Goal: Task Accomplishment & Management: Manage account settings

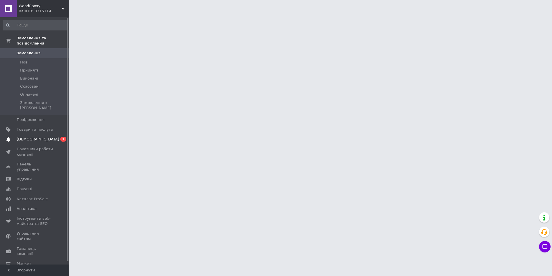
click at [46, 134] on link "Сповіщення 0 1" at bounding box center [35, 139] width 71 height 10
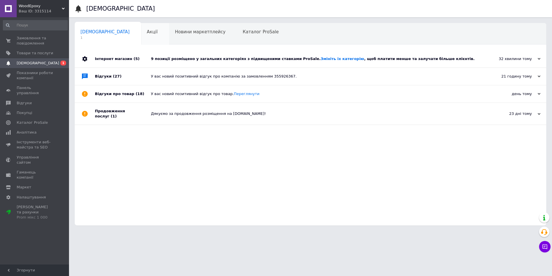
click at [147, 34] on span "Акції" at bounding box center [152, 31] width 11 height 5
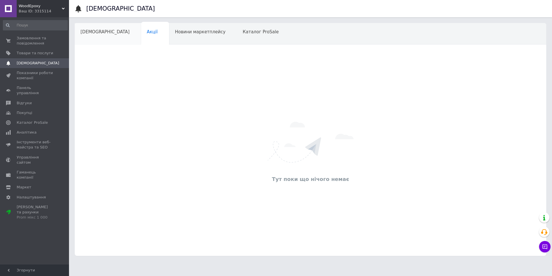
click at [99, 33] on span "[DEMOGRAPHIC_DATA]" at bounding box center [104, 31] width 49 height 5
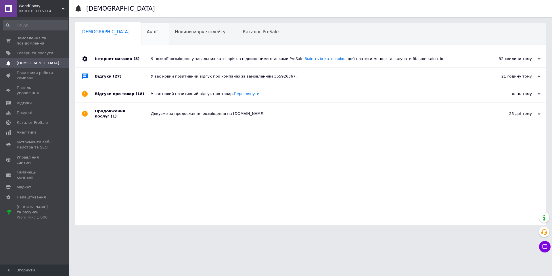
click at [141, 36] on div "Акції" at bounding box center [155, 34] width 28 height 22
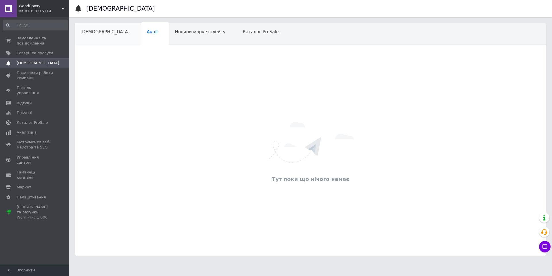
click at [104, 34] on span "[DEMOGRAPHIC_DATA]" at bounding box center [104, 31] width 49 height 5
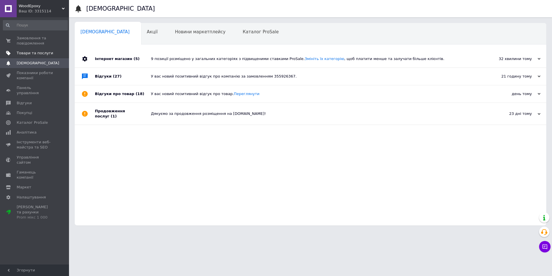
click at [41, 49] on link "Товари та послуги" at bounding box center [35, 53] width 71 height 10
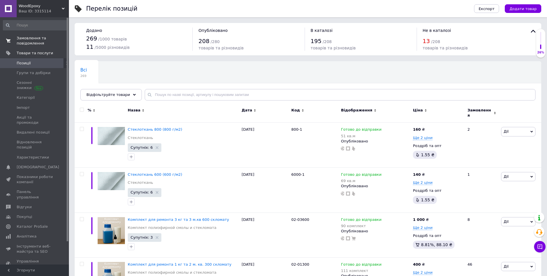
click at [26, 37] on span "Замовлення та повідомлення" at bounding box center [35, 41] width 36 height 10
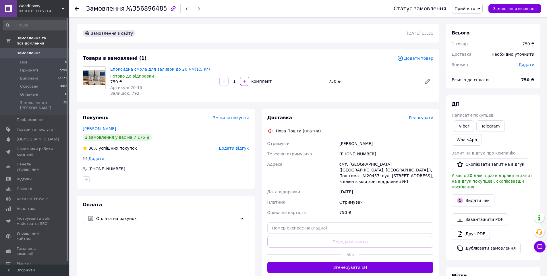
click at [424, 63] on div "Товари в замовленні (1) Додати товар Епоксидна смола для заливок до 20 мм(1.5 к…" at bounding box center [258, 75] width 362 height 53
click at [423, 61] on span "Додати товар" at bounding box center [415, 58] width 36 height 6
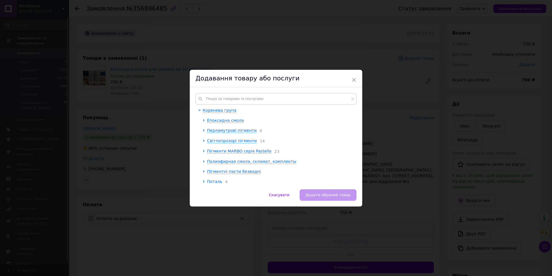
click at [252, 93] on div "Коренева група Епоксидна смола Перламутрові пігменти 4 Світлопрозорі пігменти 1…" at bounding box center [276, 138] width 172 height 102
click at [246, 99] on input "text" at bounding box center [275, 98] width 161 height 11
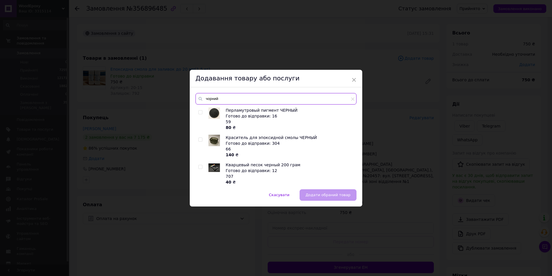
type input "чорний"
click at [202, 140] on div at bounding box center [201, 146] width 6 height 23
click at [201, 139] on div at bounding box center [200, 140] width 4 height 4
click at [201, 139] on span at bounding box center [200, 140] width 4 height 4
click at [201, 139] on input "checkbox" at bounding box center [200, 140] width 4 height 4
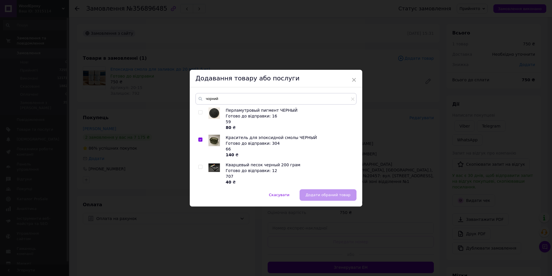
checkbox input "true"
click at [320, 190] on div "× Додавання товару або послуги чорний Перламутровый пигмент ЧЕРНЫЙ Готово до ві…" at bounding box center [276, 138] width 172 height 137
click at [320, 190] on button "Додати обраний товар" at bounding box center [327, 194] width 57 height 11
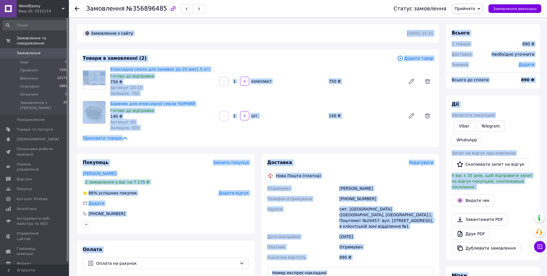
scroll to position [54, 0]
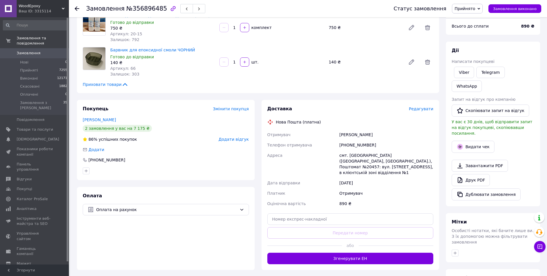
click at [347, 220] on div "Доставка Редагувати Нова Пошта (платна) Отримувач Ковальчук Ярослав Телефон отр…" at bounding box center [350, 185] width 166 height 159
click at [347, 218] on input "text" at bounding box center [350, 218] width 166 height 11
paste input "20451225175481"
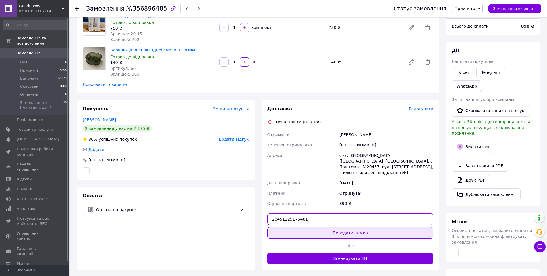
type input "20451225175481"
click at [338, 227] on button "Передати номер" at bounding box center [350, 232] width 166 height 11
click at [338, 226] on div "Доставка Редагувати Нова Пошта (платна) Отримувач Ковальчук Ярослав Телефон отр…" at bounding box center [350, 185] width 166 height 159
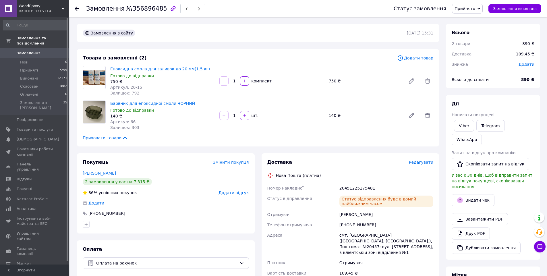
scroll to position [0, 0]
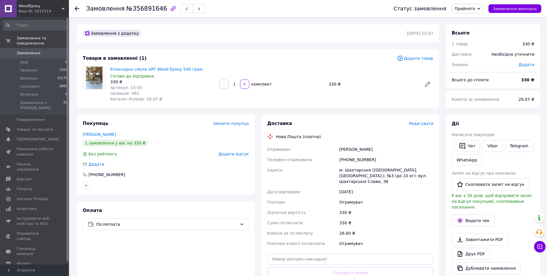
scroll to position [42, 0]
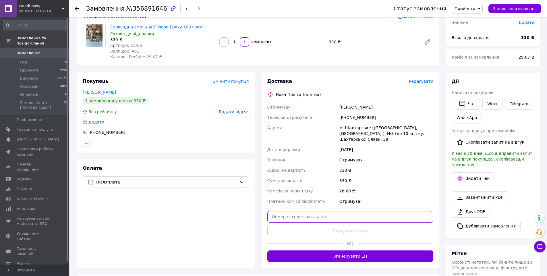
click at [343, 211] on input "text" at bounding box center [350, 216] width 166 height 11
paste input "20451225173476"
type input "20451225173476"
click at [329, 230] on button "Передати номер" at bounding box center [350, 230] width 166 height 11
click at [329, 230] on div "Доставка Редагувати Нова Пошта (платна) Отримувач Хорошилов Станислав Телефон о…" at bounding box center [350, 170] width 166 height 184
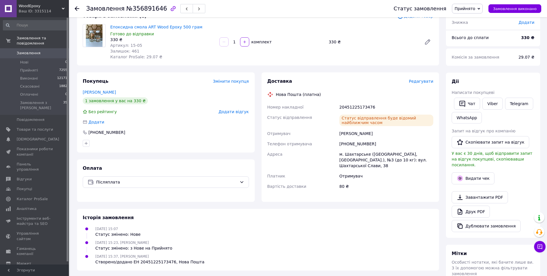
scroll to position [10, 0]
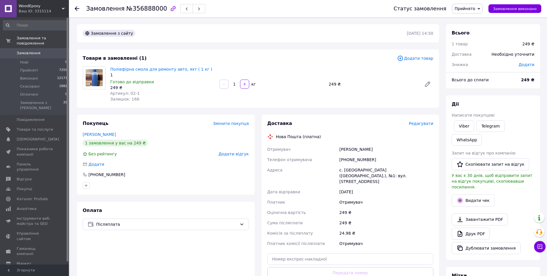
scroll to position [51, 0]
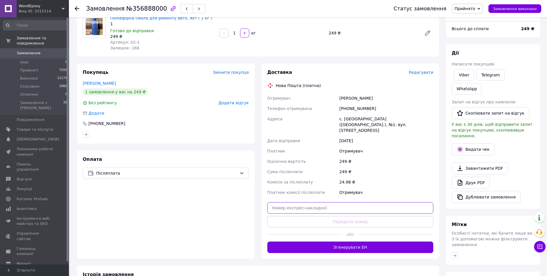
click at [363, 203] on input "text" at bounding box center [350, 207] width 166 height 11
paste input "20451225174139"
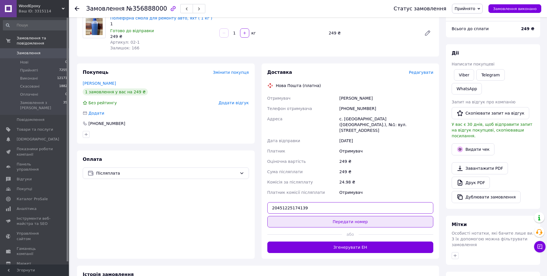
type input "20451225174139"
click at [352, 216] on button "Передати номер" at bounding box center [350, 221] width 166 height 11
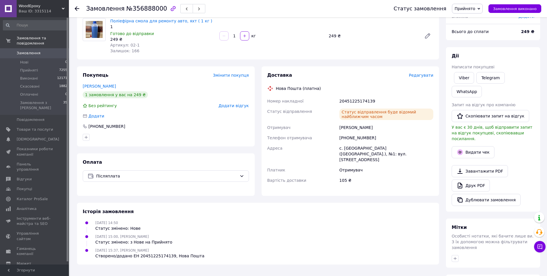
scroll to position [0, 0]
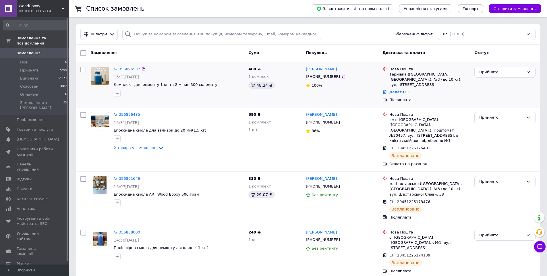
click at [129, 69] on link "№ 356896537" at bounding box center [127, 69] width 26 height 4
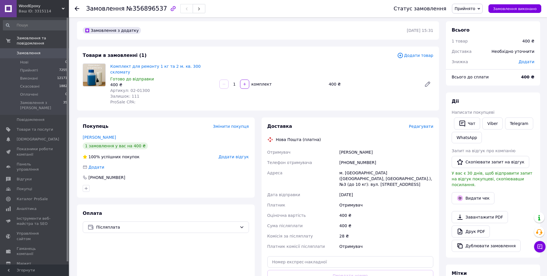
scroll to position [3, 0]
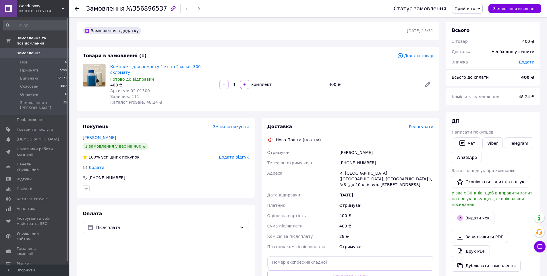
click at [35, 51] on span "Замовлення" at bounding box center [29, 53] width 24 height 5
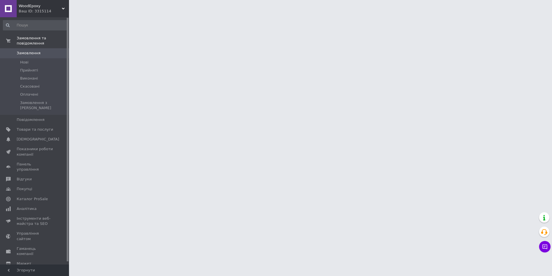
click at [311, 14] on html "WoodEpoxy Ваш ID: 3315114 Сайт WoodEpoxy Кабінет покупця Перевірити стан систем…" at bounding box center [276, 7] width 552 height 14
